Goal: Transaction & Acquisition: Register for event/course

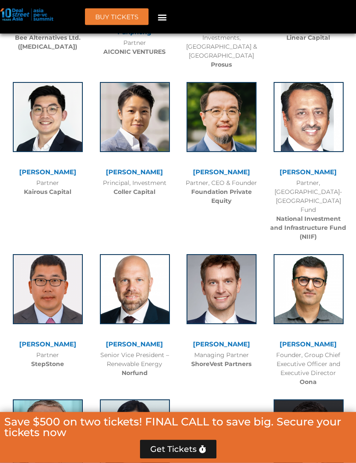
scroll to position [2830, 0]
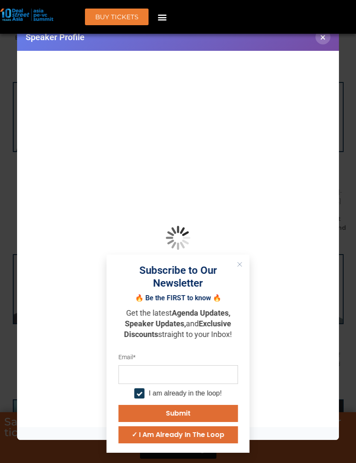
click at [243, 270] on button "Close" at bounding box center [239, 264] width 11 height 11
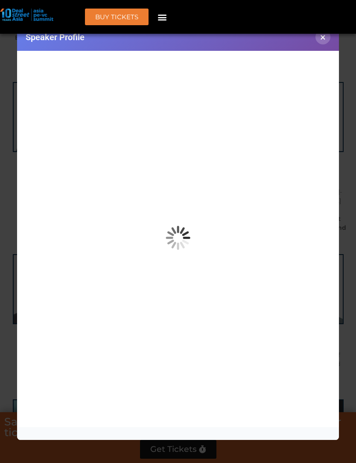
click at [323, 43] on button "×" at bounding box center [323, 36] width 15 height 15
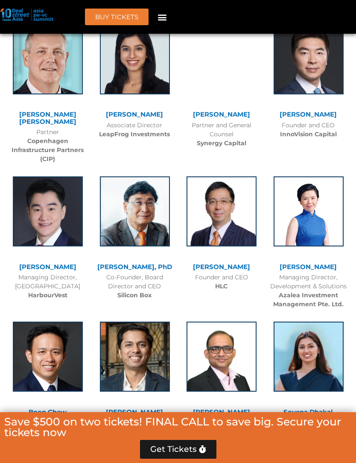
scroll to position [3278, 0]
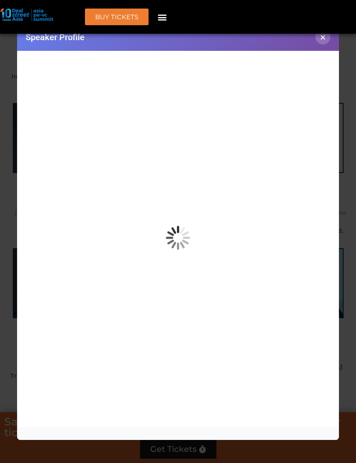
click at [324, 44] on button "×" at bounding box center [323, 36] width 15 height 15
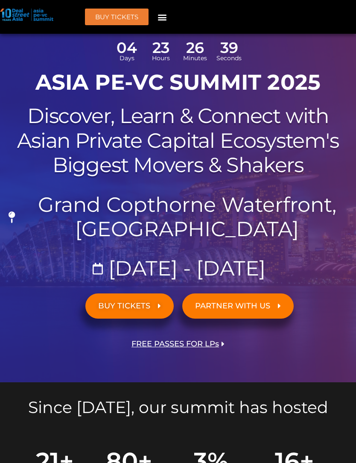
scroll to position [0, 0]
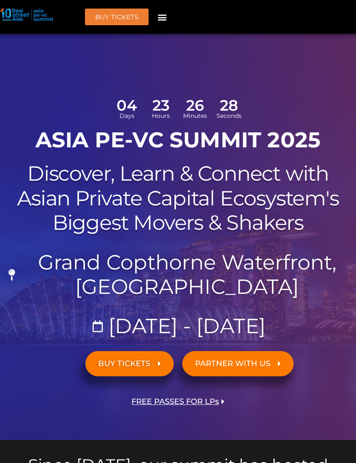
click at [158, 366] on span "BUY TICKETS" at bounding box center [129, 364] width 63 height 8
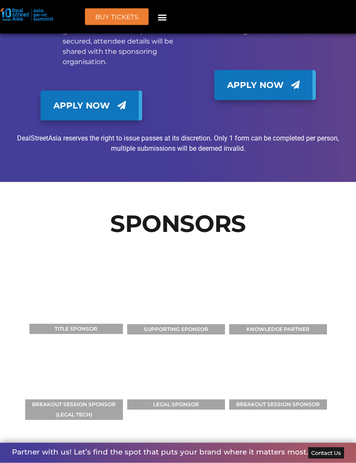
scroll to position [8869, 0]
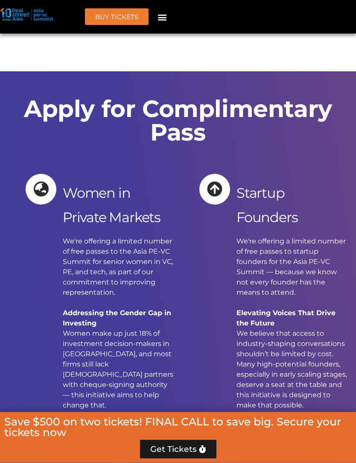
scroll to position [9559, 0]
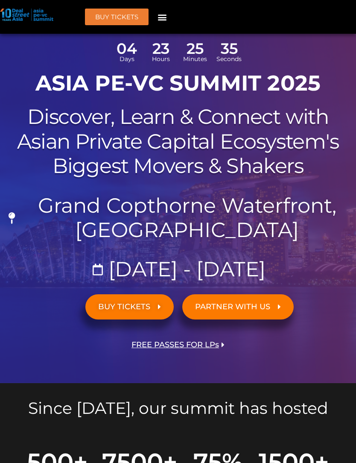
scroll to position [0, 0]
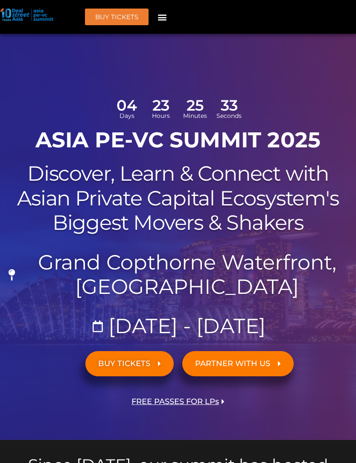
click at [169, 14] on div "Menu" at bounding box center [162, 17] width 14 height 14
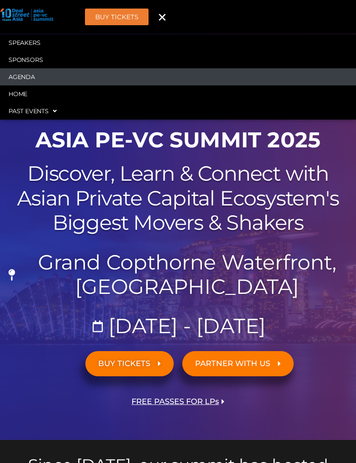
click at [17, 74] on link "Agenda" at bounding box center [178, 76] width 356 height 17
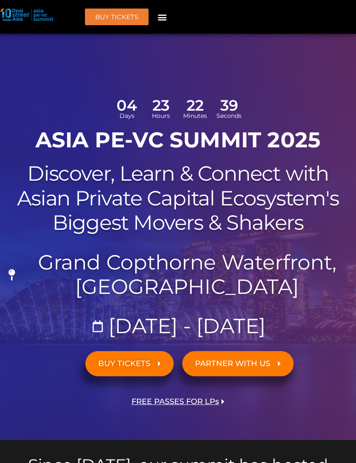
click at [166, 15] on icon "Menu Toggle" at bounding box center [162, 16] width 9 height 9
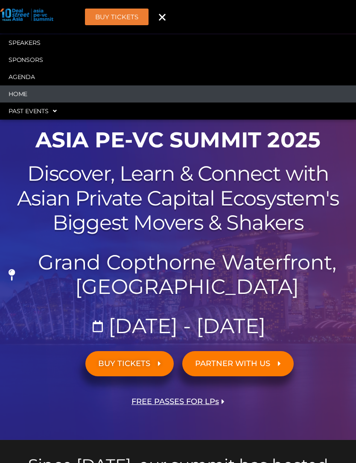
click at [18, 99] on link "Home" at bounding box center [178, 93] width 356 height 17
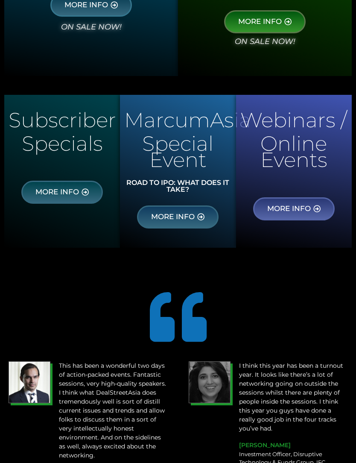
scroll to position [606, 0]
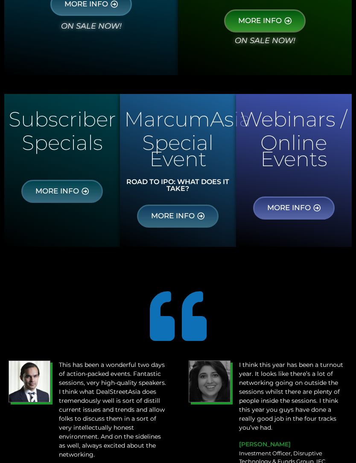
click at [47, 190] on span "MORE INFO" at bounding box center [57, 191] width 44 height 8
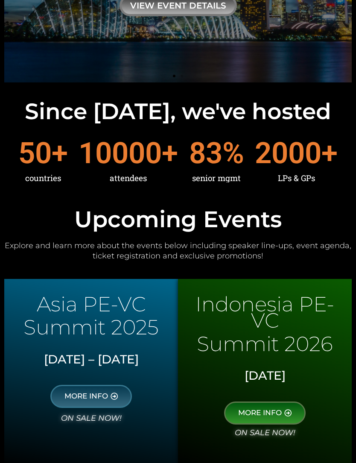
scroll to position [0, 0]
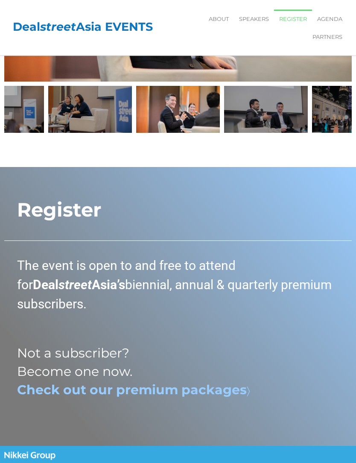
scroll to position [1938, 0]
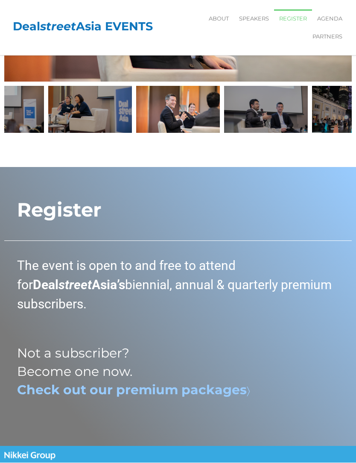
click at [155, 382] on b "Check out our premium packages" at bounding box center [132, 390] width 230 height 16
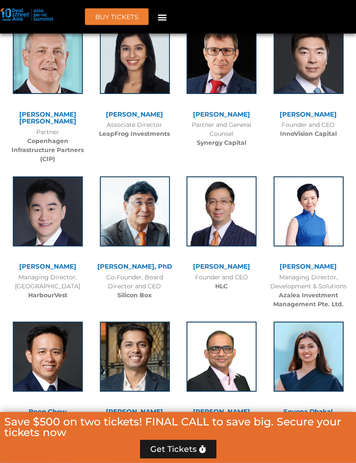
scroll to position [3026, 0]
click at [317, 94] on img at bounding box center [309, 59] width 70 height 70
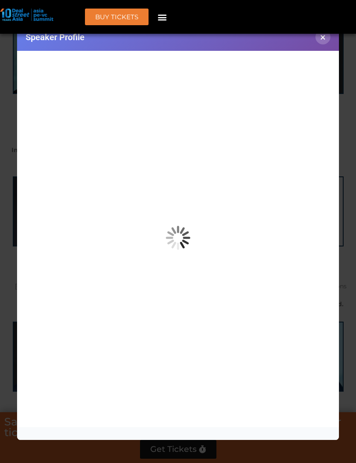
click at [326, 44] on button "×" at bounding box center [323, 36] width 15 height 15
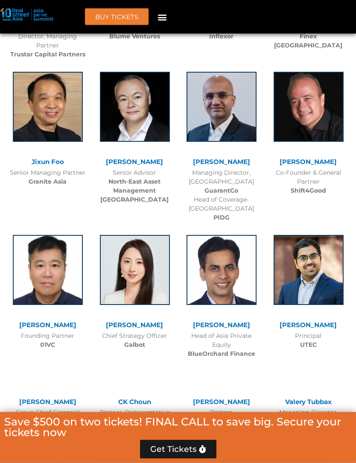
scroll to position [3422, 0]
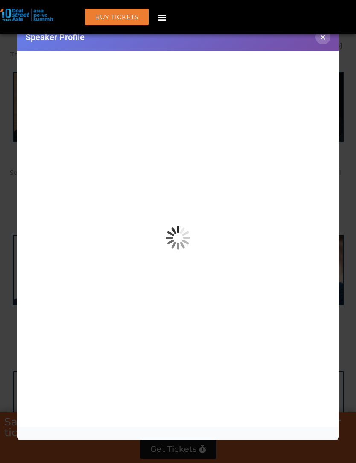
click at [319, 44] on button "×" at bounding box center [323, 36] width 15 height 15
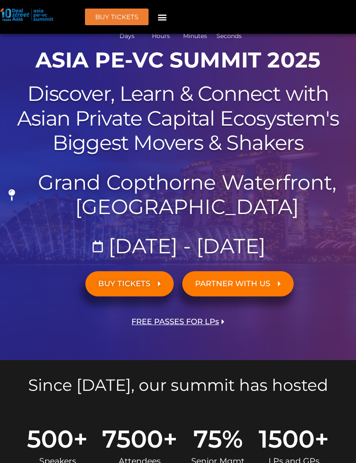
scroll to position [0, 0]
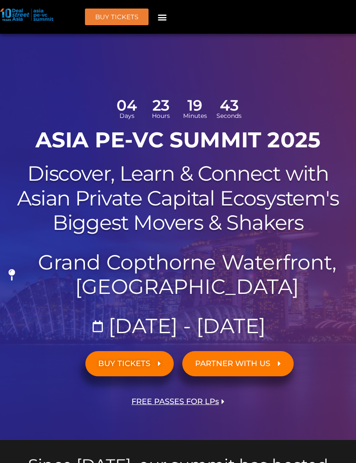
click at [169, 12] on div "Menu" at bounding box center [162, 17] width 14 height 14
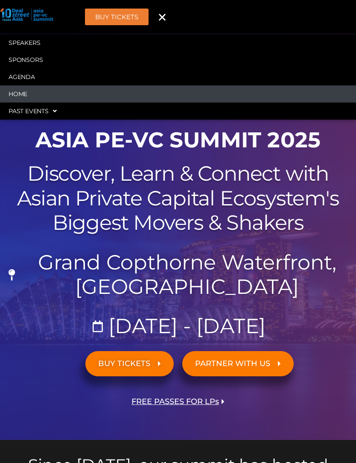
click at [18, 92] on link "Home" at bounding box center [178, 93] width 356 height 17
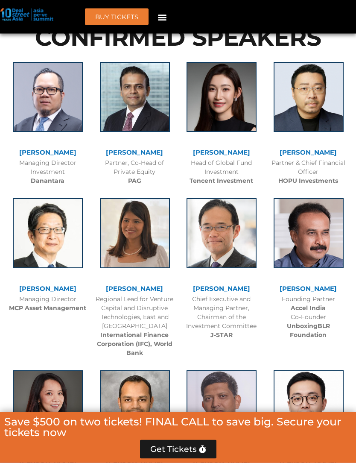
scroll to position [1066, 0]
click at [117, 132] on img at bounding box center [135, 97] width 70 height 70
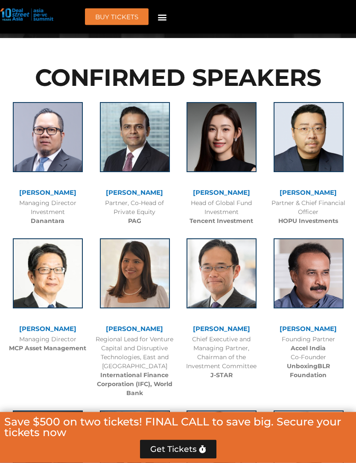
scroll to position [1026, 0]
click at [119, 165] on img at bounding box center [135, 137] width 70 height 70
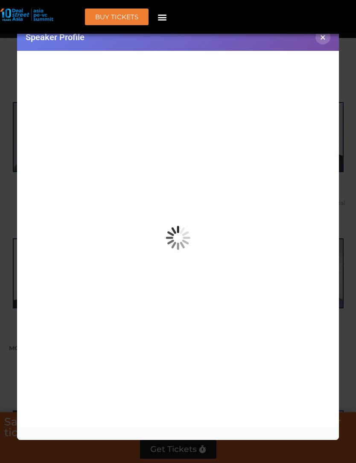
click at [322, 38] on button "×" at bounding box center [323, 36] width 15 height 15
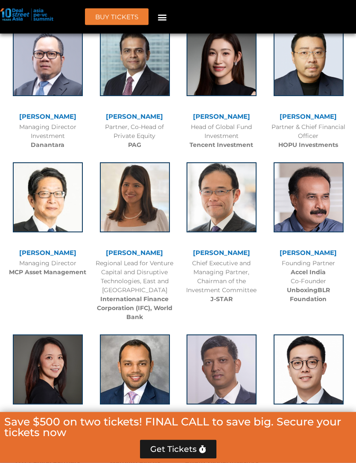
scroll to position [1102, 0]
click at [114, 96] on img at bounding box center [135, 61] width 70 height 70
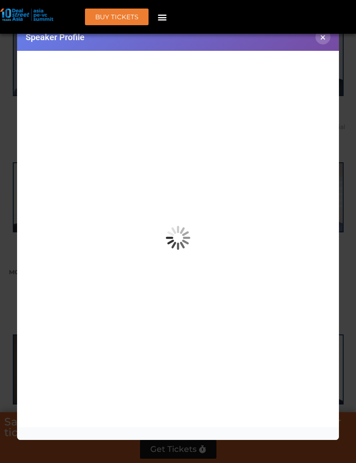
click at [323, 44] on button "×" at bounding box center [323, 36] width 15 height 15
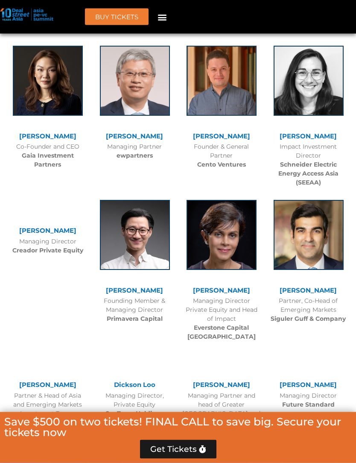
scroll to position [2280, 0]
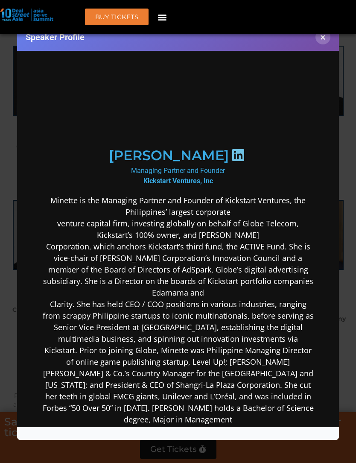
scroll to position [23, 0]
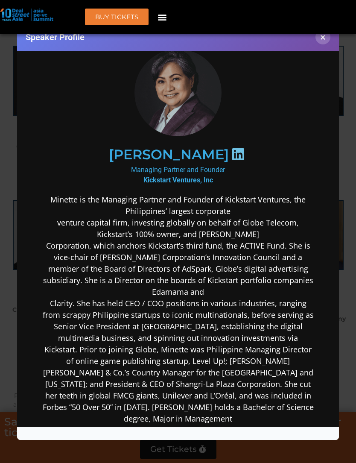
click at [323, 42] on button "×" at bounding box center [323, 36] width 15 height 15
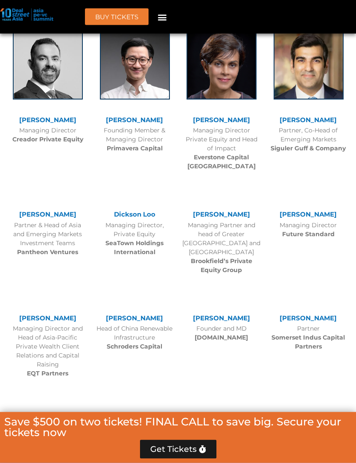
scroll to position [2450, 0]
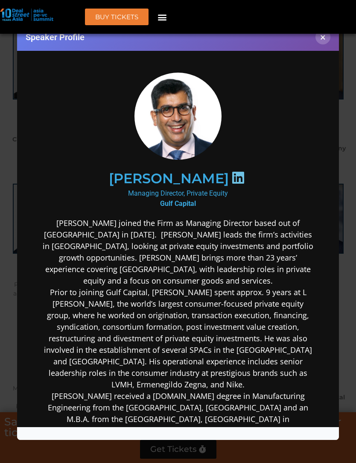
scroll to position [0, 0]
click at [321, 44] on button "×" at bounding box center [323, 36] width 15 height 15
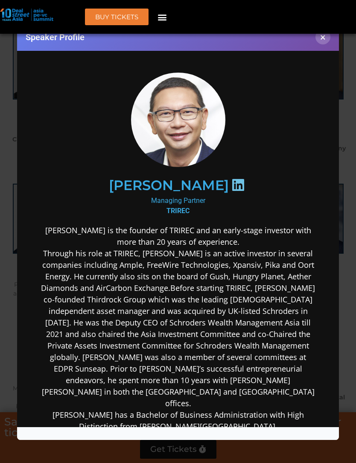
click at [326, 44] on button "×" at bounding box center [323, 36] width 15 height 15
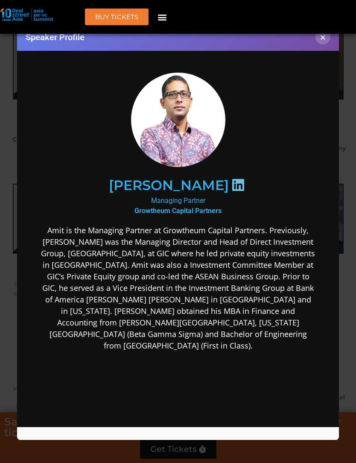
click at [330, 42] on button "×" at bounding box center [323, 36] width 15 height 15
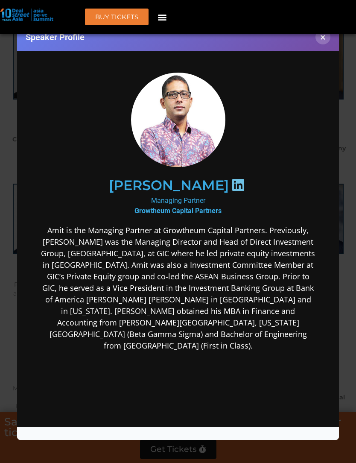
click at [327, 43] on button "×" at bounding box center [323, 36] width 15 height 15
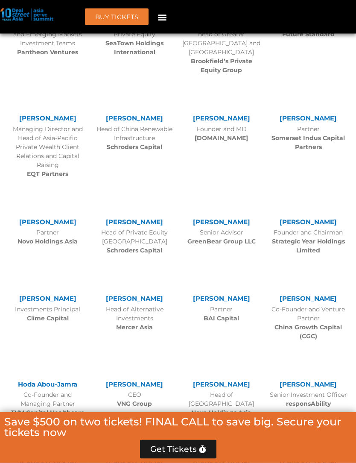
scroll to position [2731, 0]
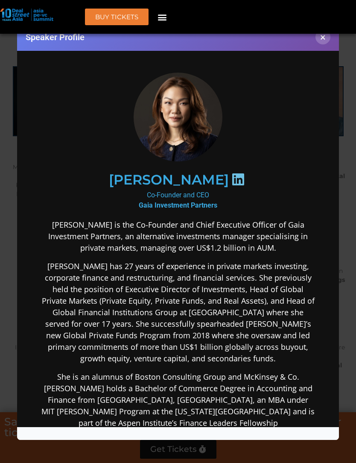
scroll to position [0, 0]
click at [329, 40] on button "×" at bounding box center [323, 36] width 15 height 15
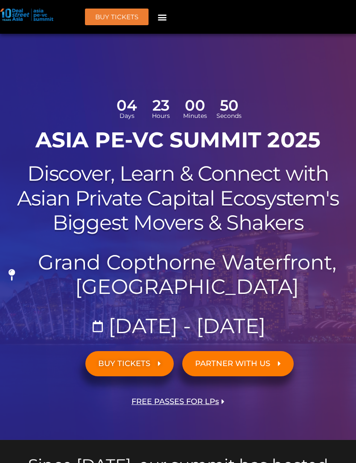
click at [160, 19] on icon "Menu Toggle" at bounding box center [162, 16] width 9 height 9
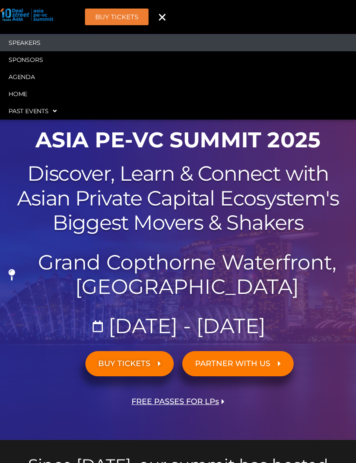
click at [18, 42] on link "Speakers" at bounding box center [178, 42] width 356 height 17
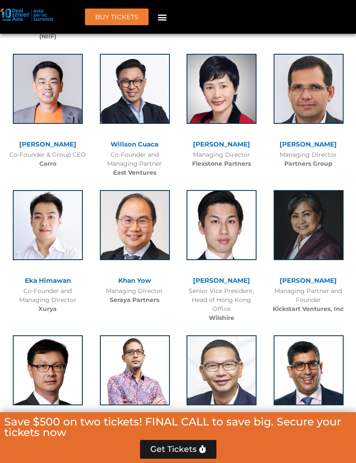
scroll to position [1859, 0]
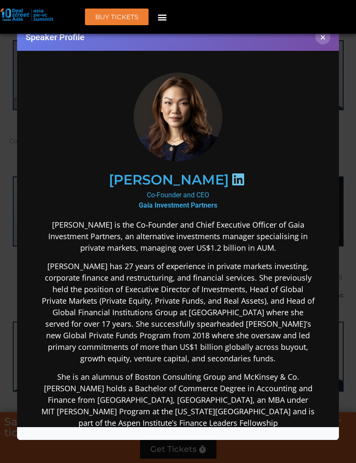
click at [322, 44] on button "×" at bounding box center [323, 36] width 15 height 15
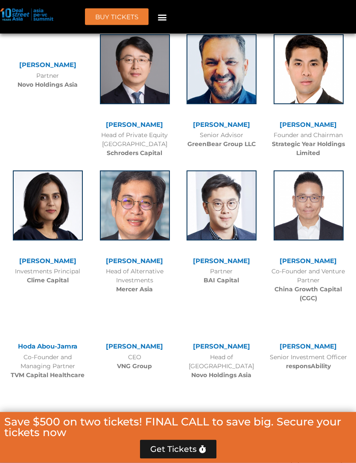
scroll to position [2926, 0]
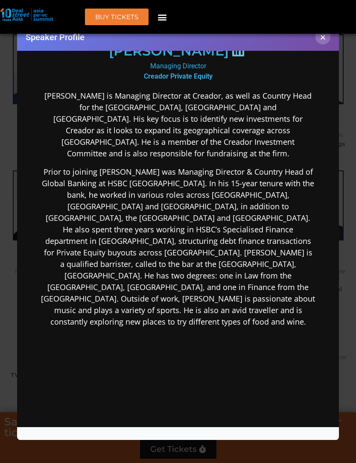
scroll to position [134, 0]
click at [325, 38] on button "×" at bounding box center [323, 36] width 15 height 15
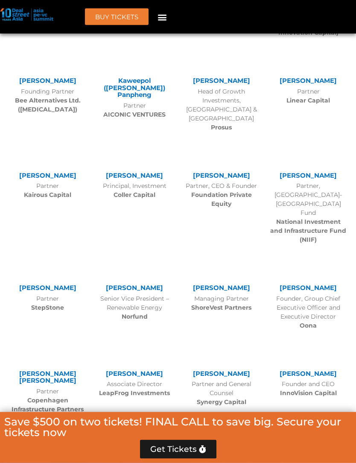
scroll to position [3363, 0]
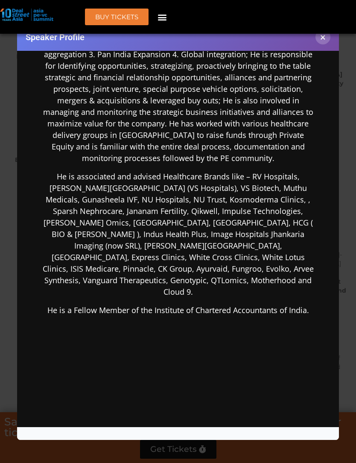
scroll to position [288, 0]
click at [325, 44] on button "×" at bounding box center [323, 36] width 15 height 15
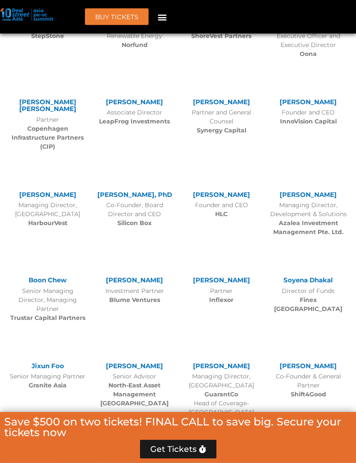
scroll to position [3755, 0]
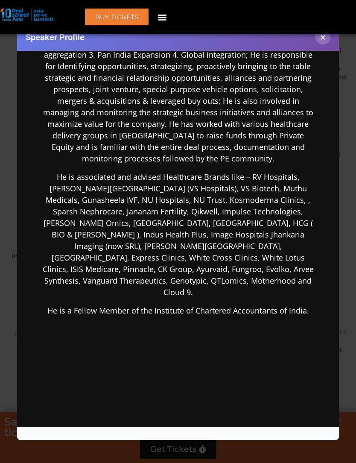
click at [324, 41] on button "×" at bounding box center [323, 36] width 15 height 15
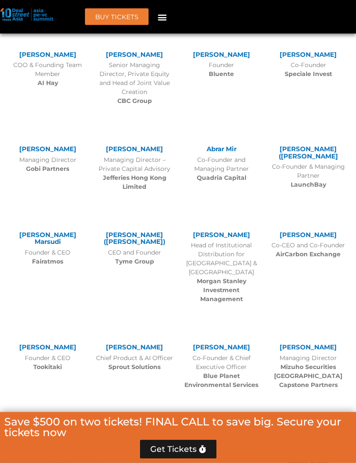
scroll to position [4629, 0]
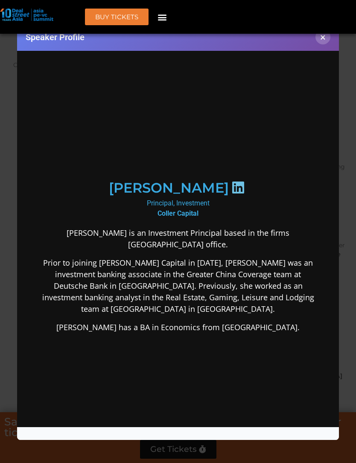
scroll to position [0, 0]
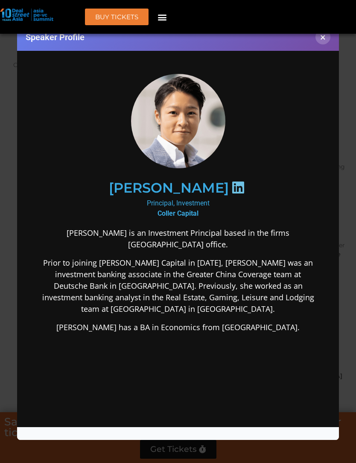
click at [322, 39] on button "×" at bounding box center [323, 36] width 15 height 15
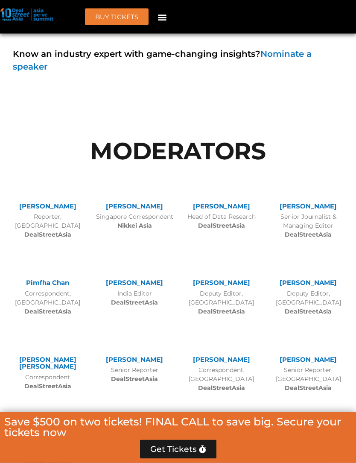
scroll to position [5413, 0]
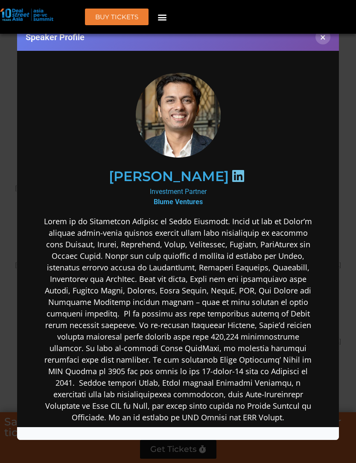
scroll to position [0, 0]
click at [318, 38] on button "×" at bounding box center [323, 36] width 15 height 15
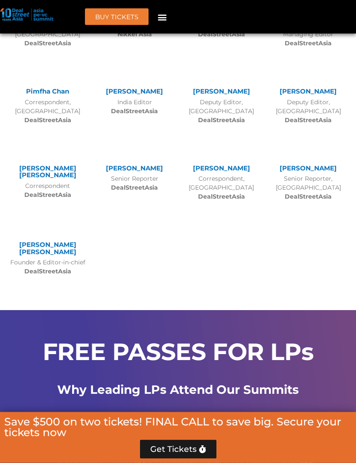
scroll to position [5567, 0]
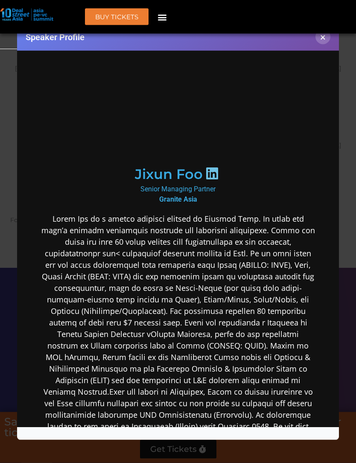
scroll to position [5669, 0]
click at [324, 39] on button "×" at bounding box center [323, 36] width 15 height 15
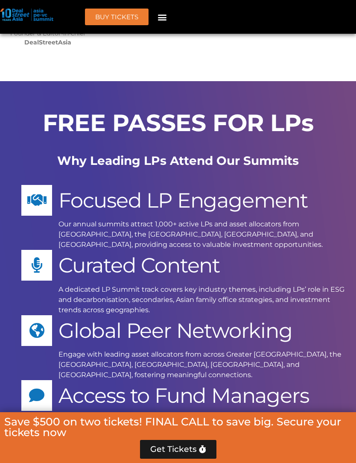
scroll to position [5875, 0]
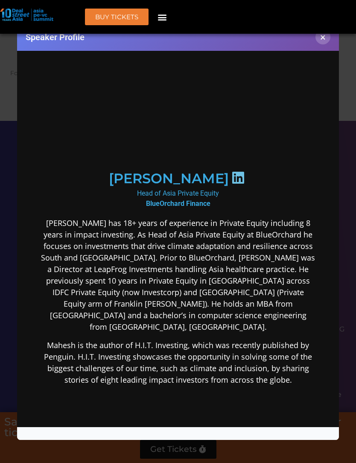
scroll to position [0, 0]
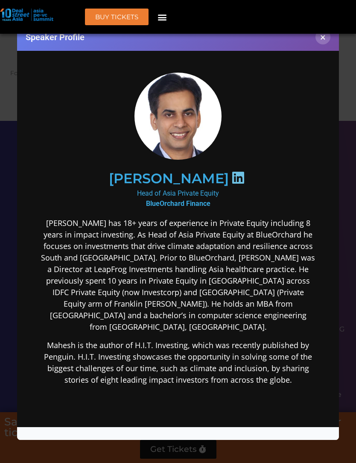
click at [327, 38] on button "×" at bounding box center [323, 36] width 15 height 15
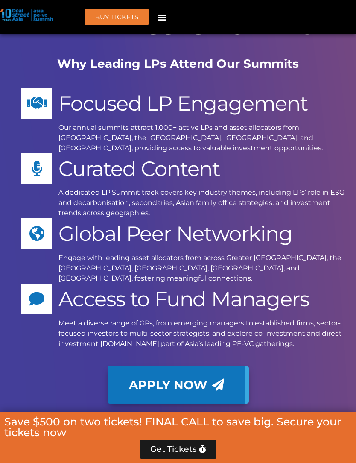
scroll to position [6028, 0]
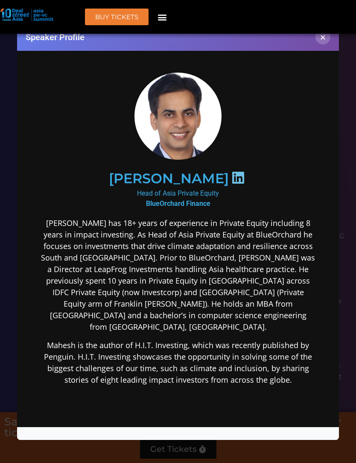
click at [325, 41] on button "×" at bounding box center [323, 36] width 15 height 15
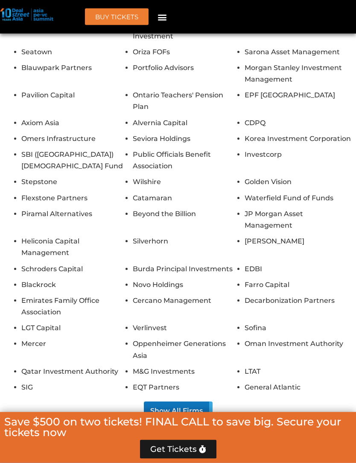
scroll to position [7031, 0]
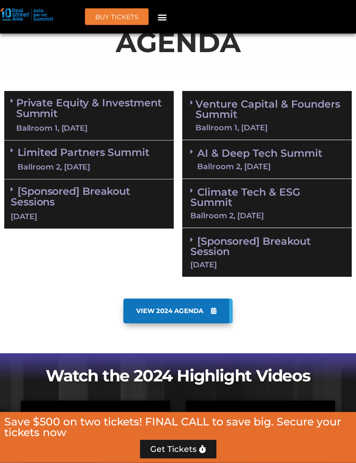
click at [161, 21] on div "Menu" at bounding box center [162, 17] width 14 height 14
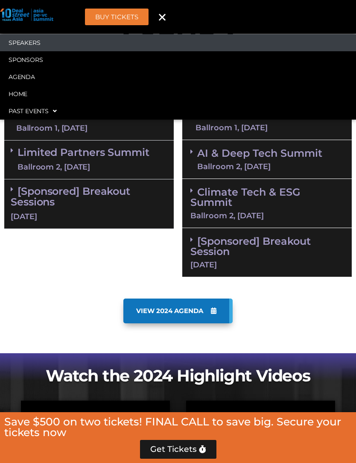
click at [18, 49] on link "Speakers" at bounding box center [178, 42] width 356 height 17
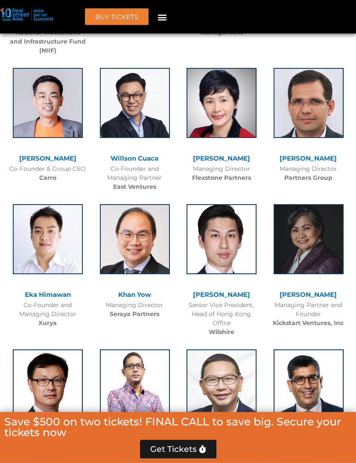
scroll to position [1831, 0]
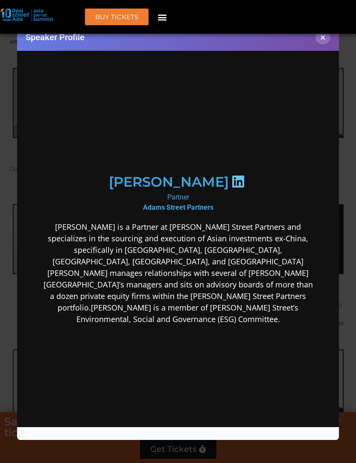
scroll to position [0, 0]
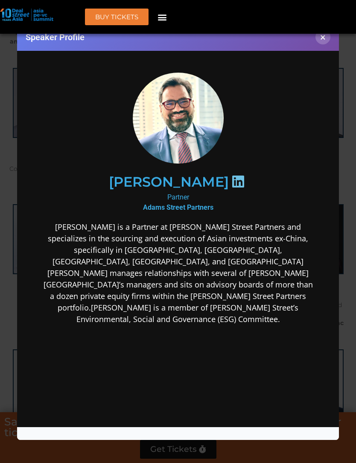
click at [329, 42] on button "×" at bounding box center [323, 36] width 15 height 15
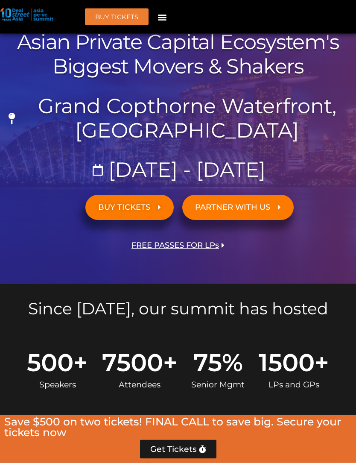
scroll to position [156, 0]
click at [111, 208] on span "BUY TICKETS" at bounding box center [124, 207] width 52 height 8
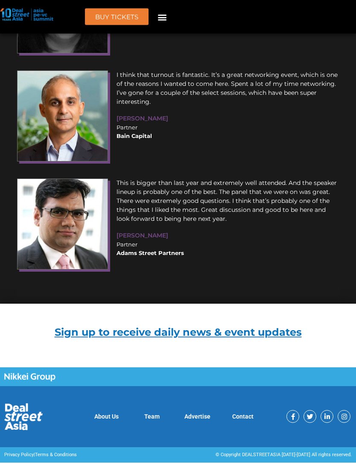
scroll to position [13205, 0]
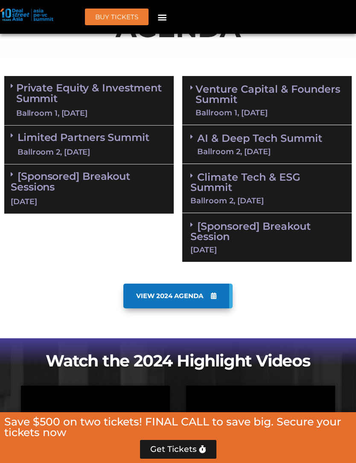
scroll to position [0, 0]
